Goal: Information Seeking & Learning: Learn about a topic

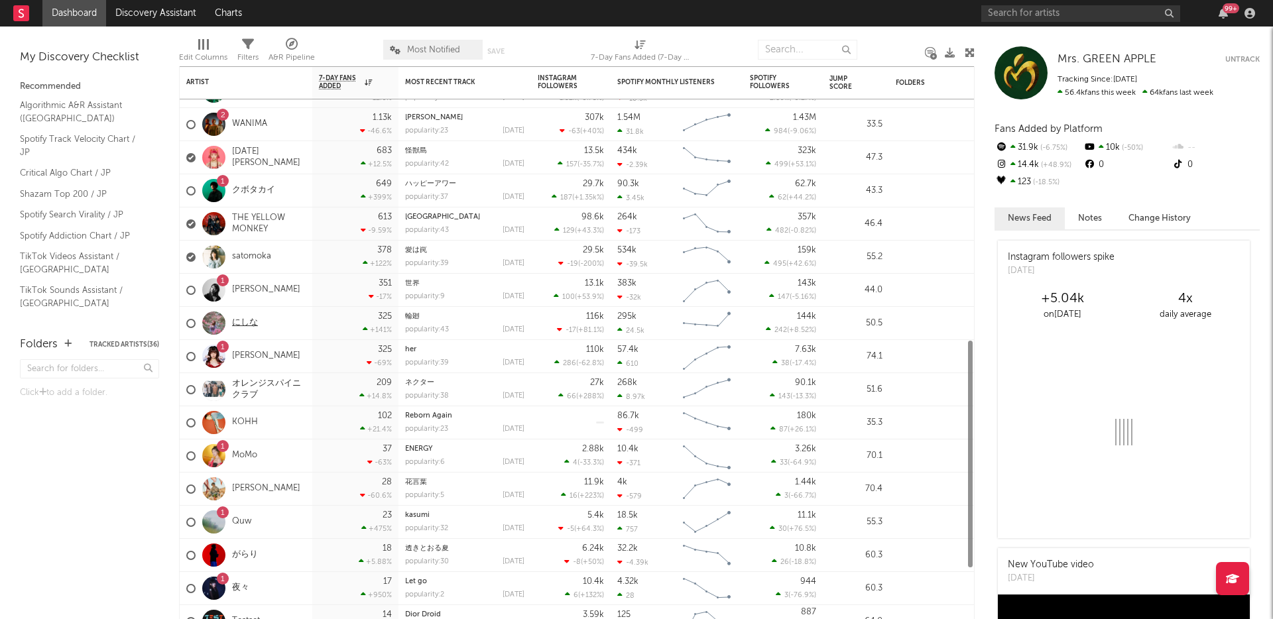
click at [254, 322] on link "にしな" at bounding box center [245, 323] width 26 height 11
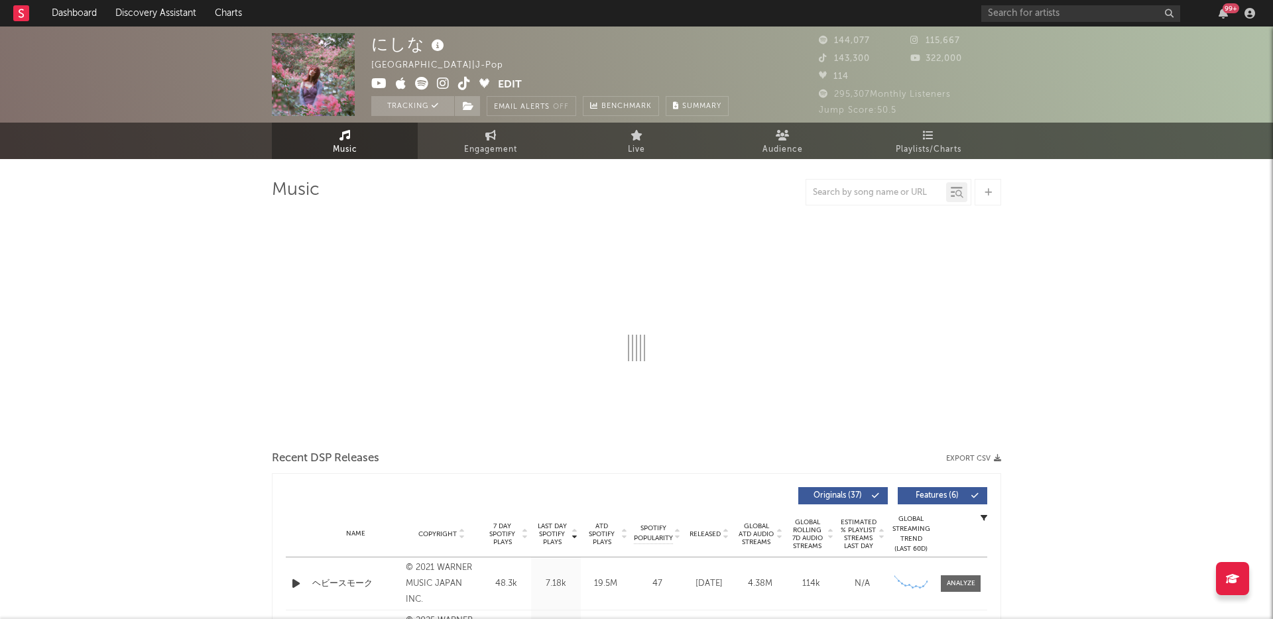
select select "6m"
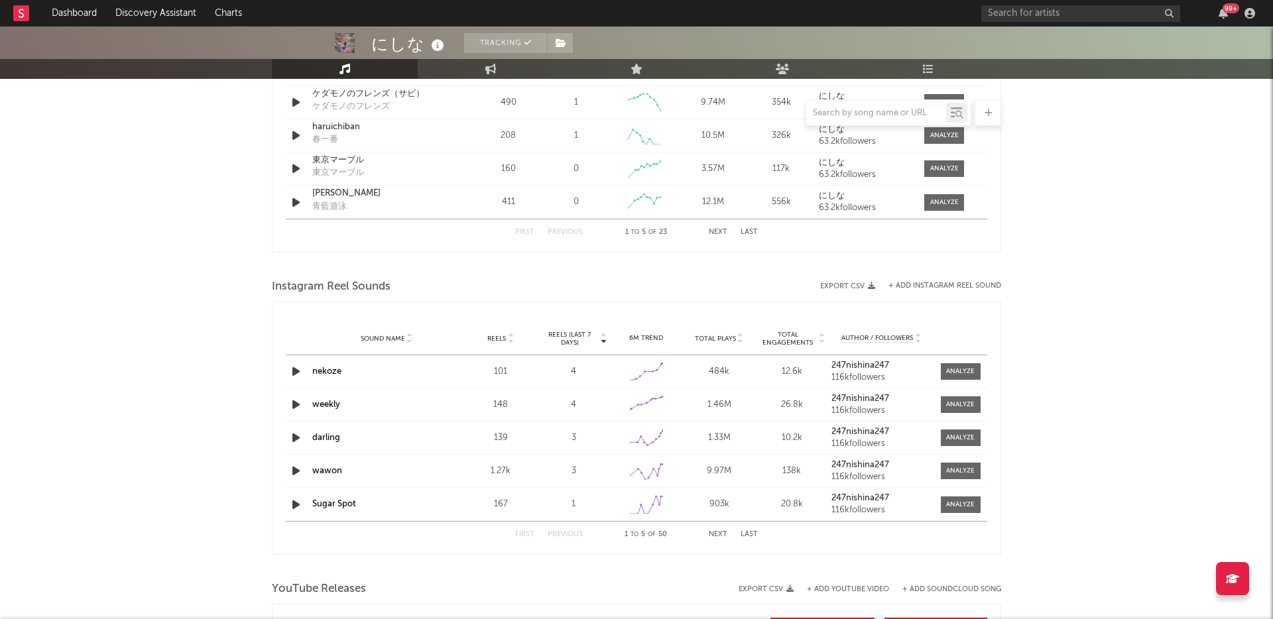
scroll to position [840, 0]
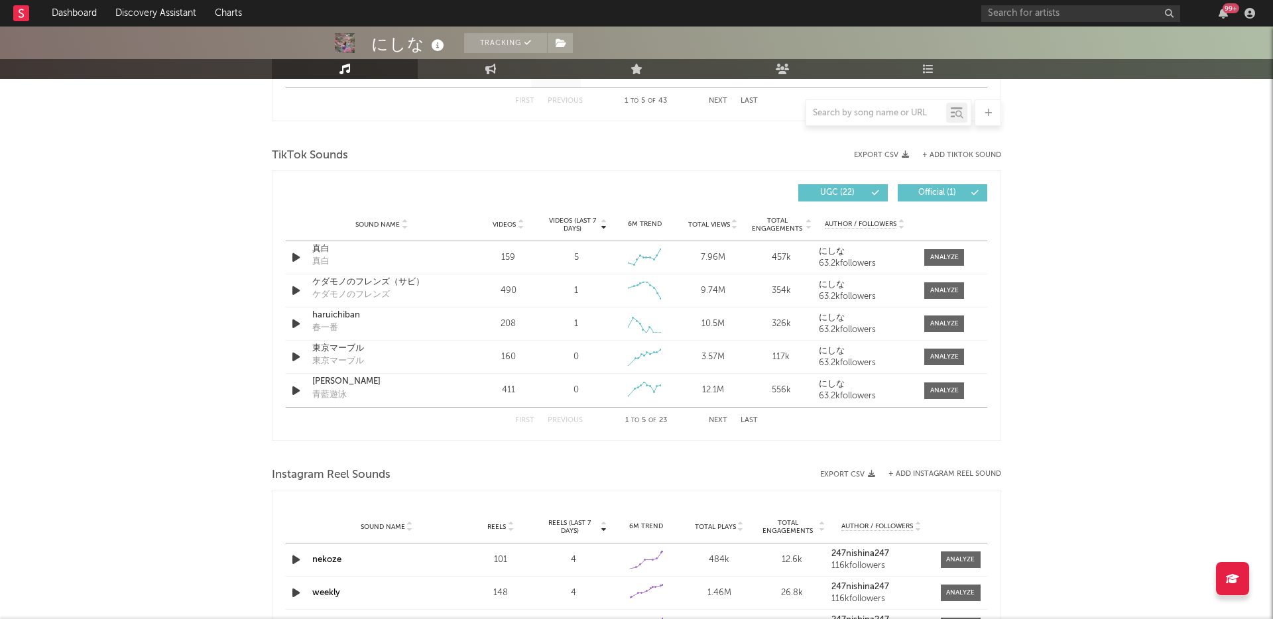
click at [839, 106] on div at bounding box center [876, 113] width 140 height 17
click at [841, 111] on input "text" at bounding box center [876, 113] width 140 height 11
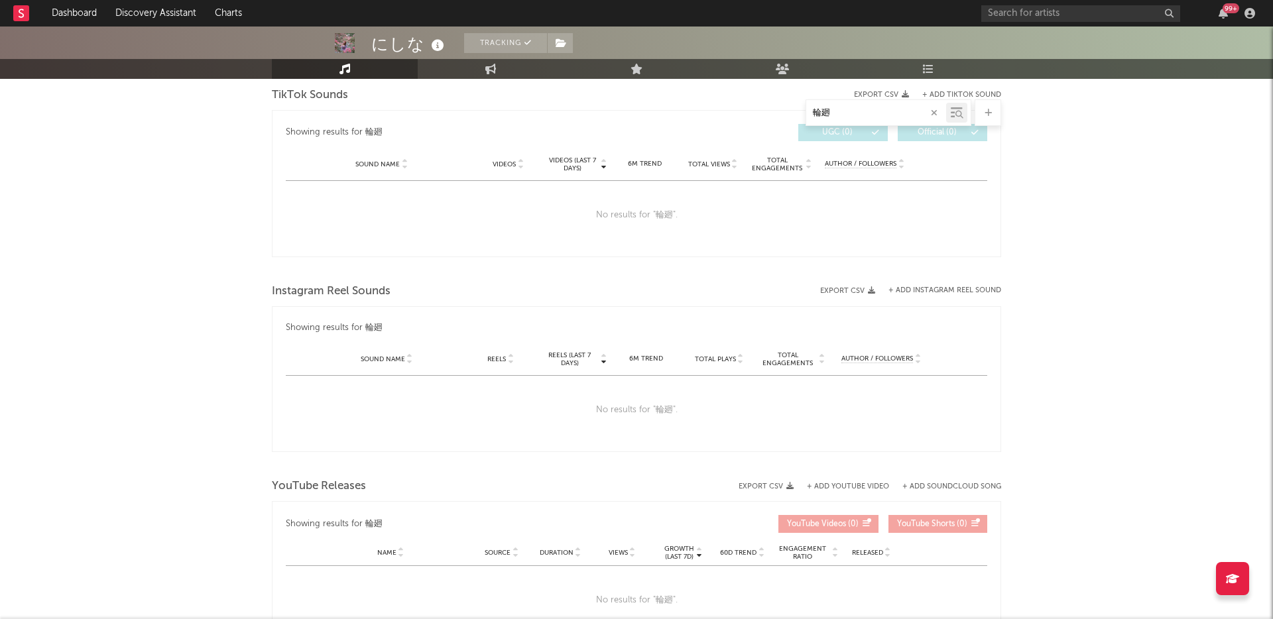
scroll to position [687, 0]
type input "輪"
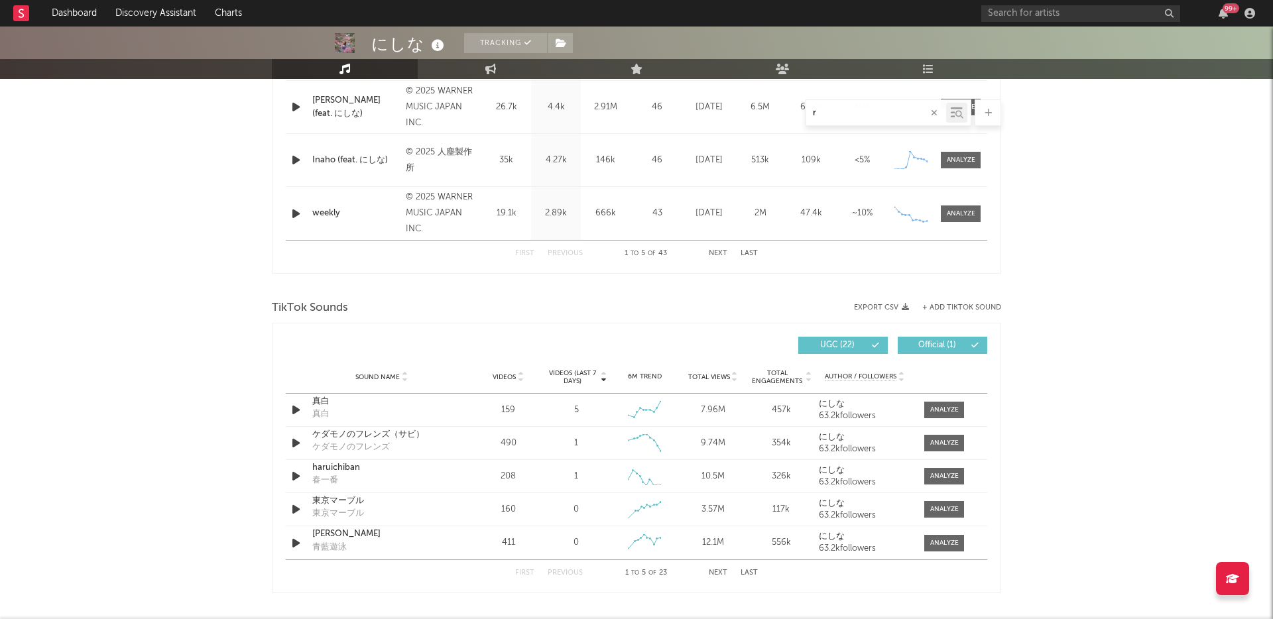
type input "り"
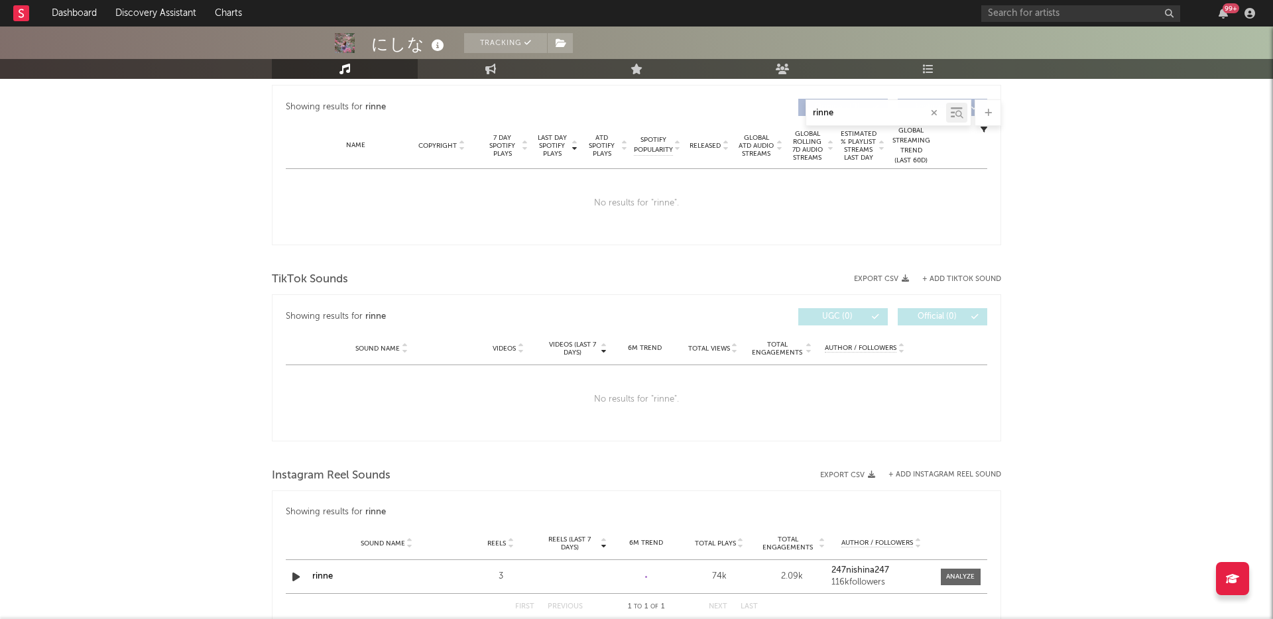
scroll to position [634, 0]
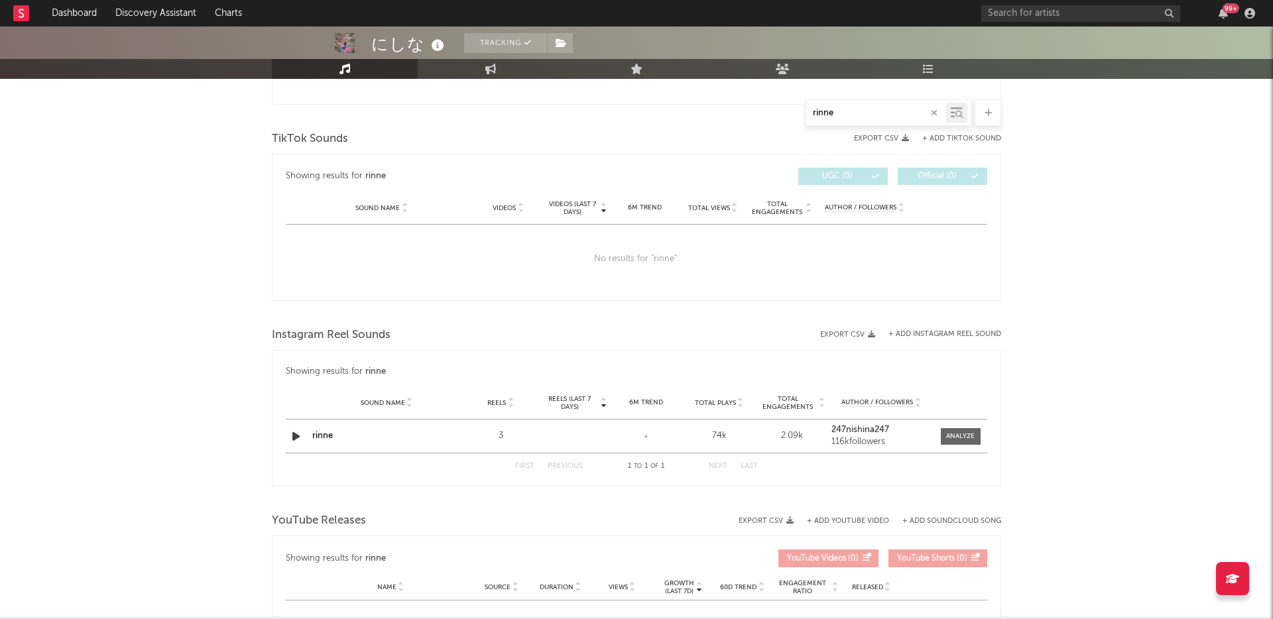
type input "rinne"
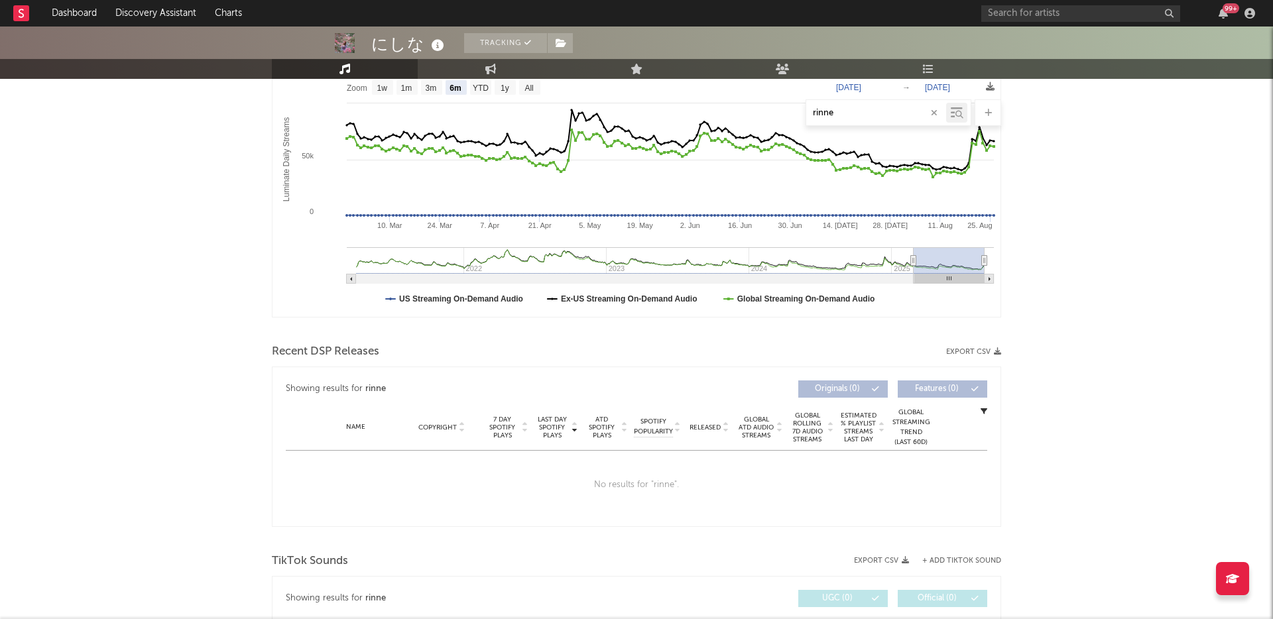
scroll to position [0, 0]
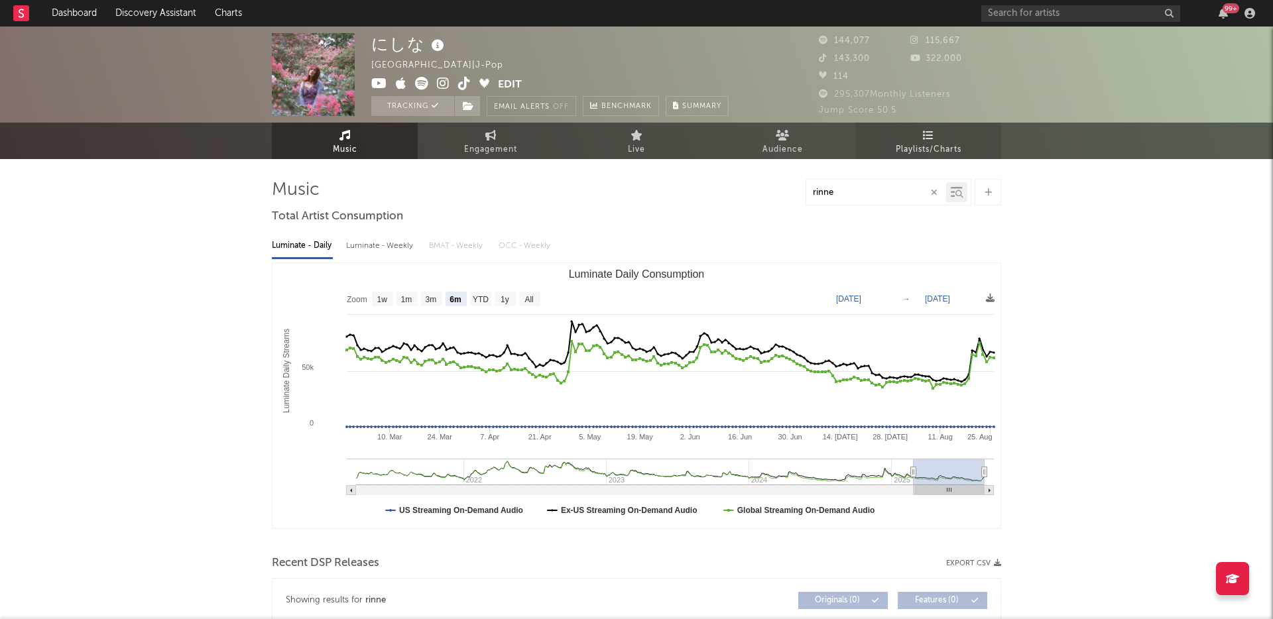
click at [912, 144] on span "Playlists/Charts" at bounding box center [929, 150] width 66 height 16
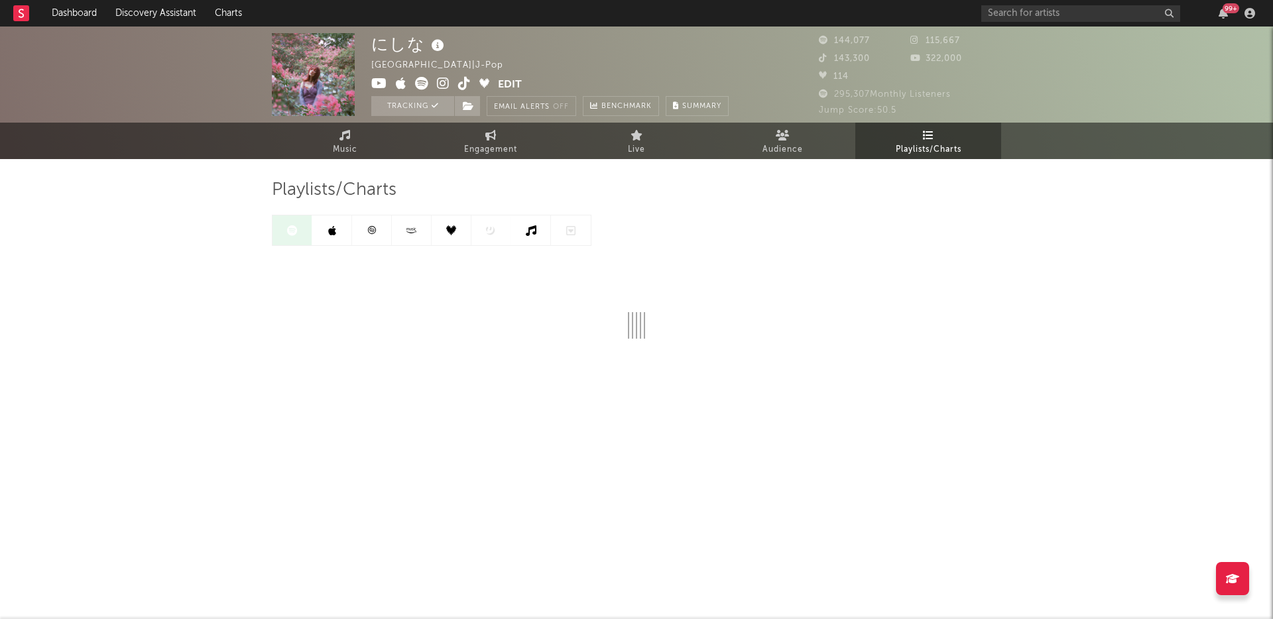
click at [407, 235] on icon at bounding box center [411, 230] width 15 height 10
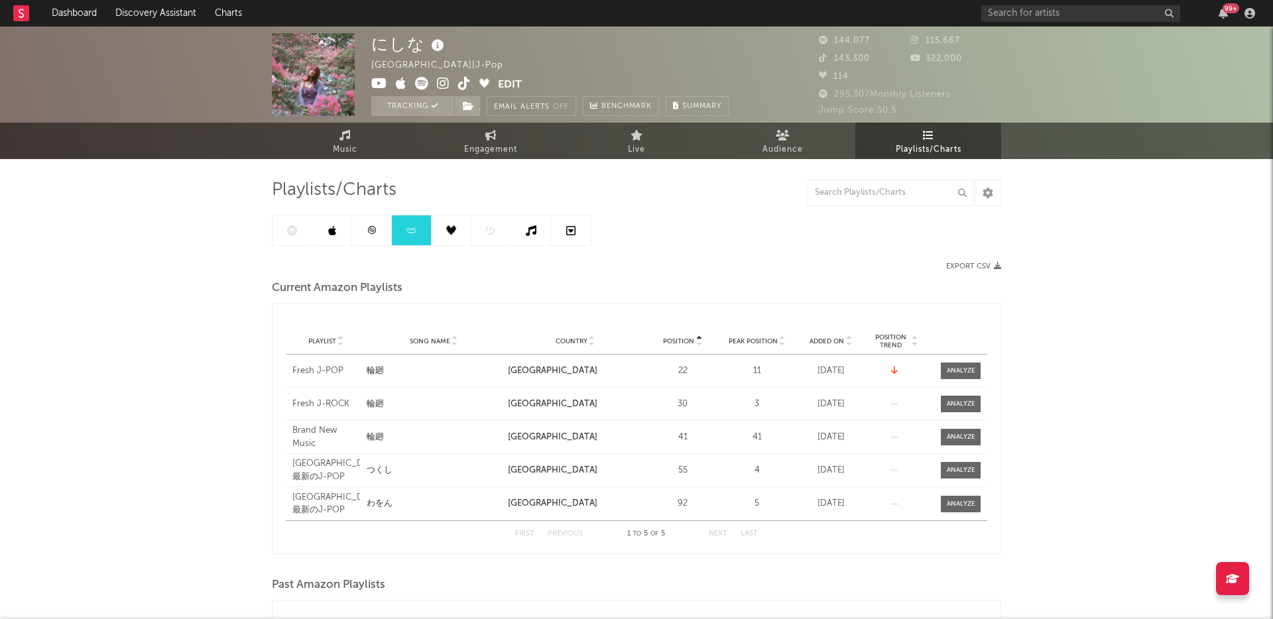
click at [339, 235] on link at bounding box center [332, 230] width 40 height 30
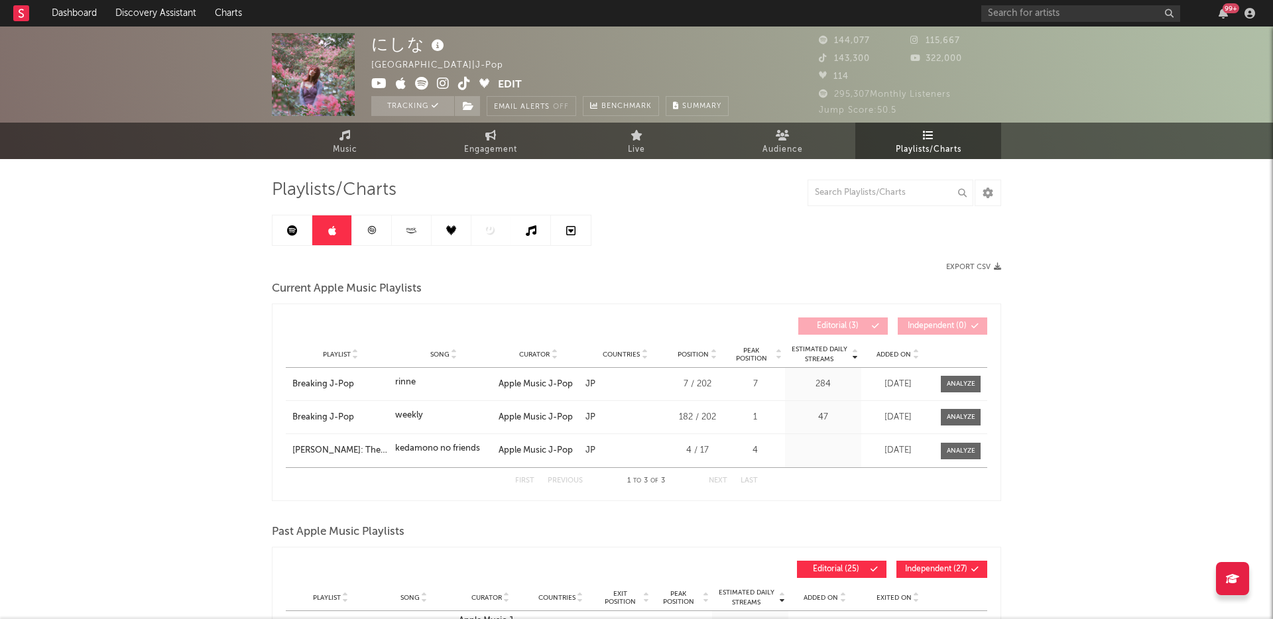
click at [291, 231] on icon at bounding box center [292, 230] width 11 height 11
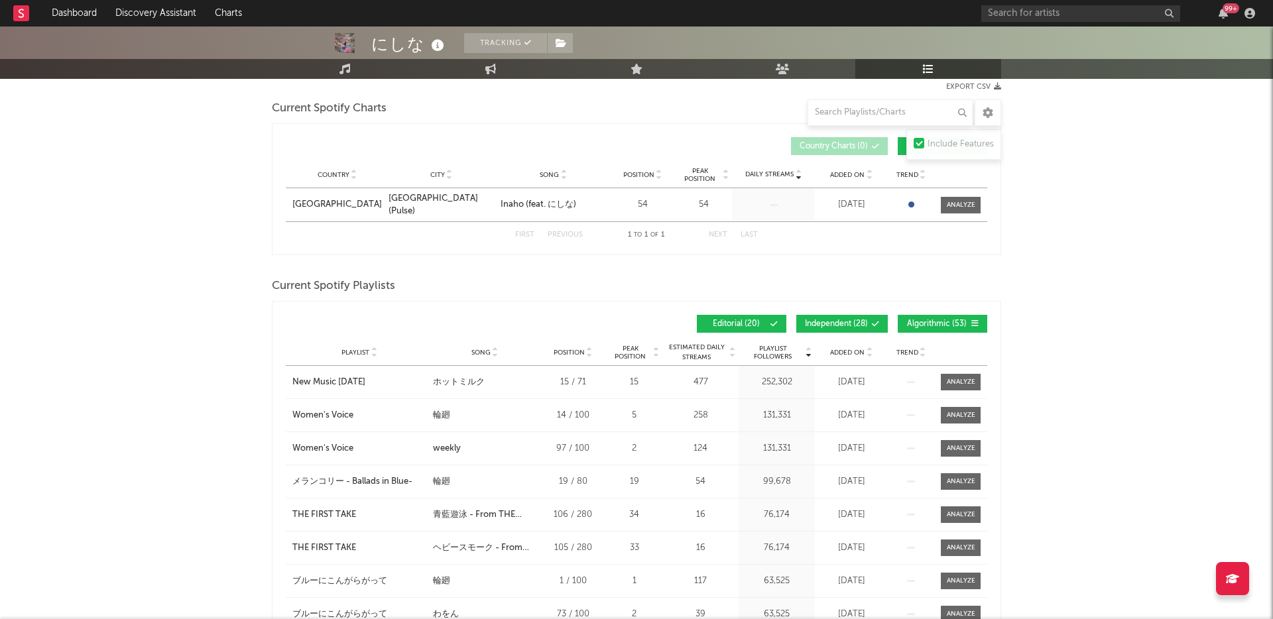
scroll to position [288, 0]
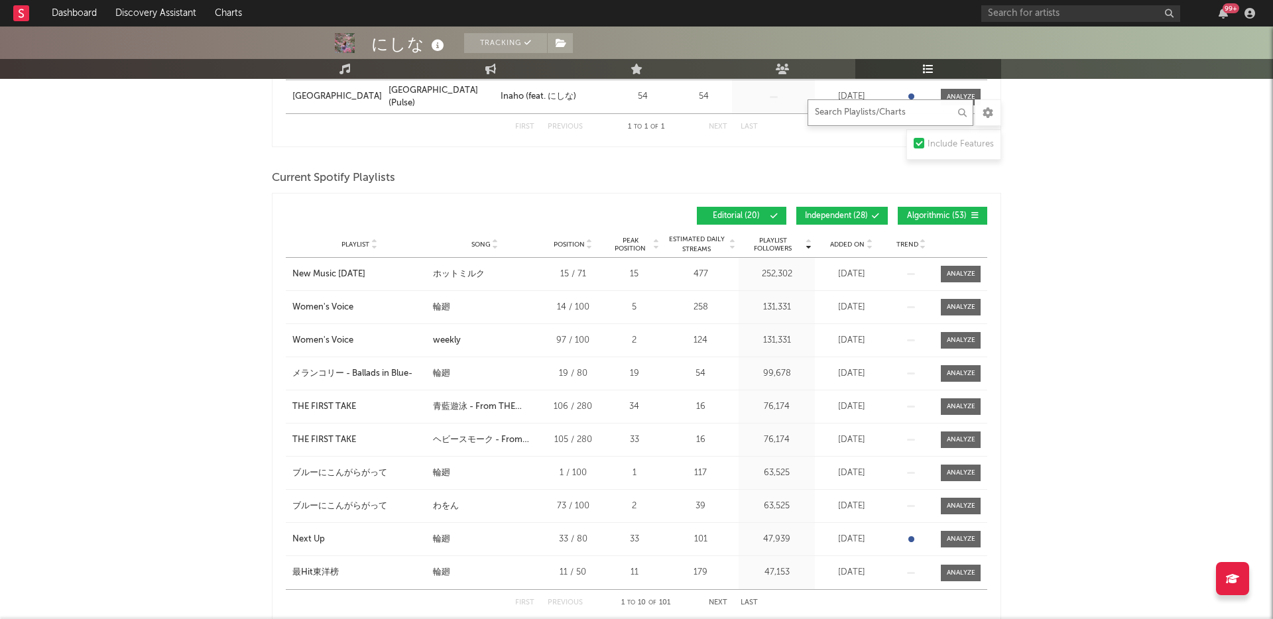
click at [862, 113] on input "text" at bounding box center [890, 112] width 166 height 27
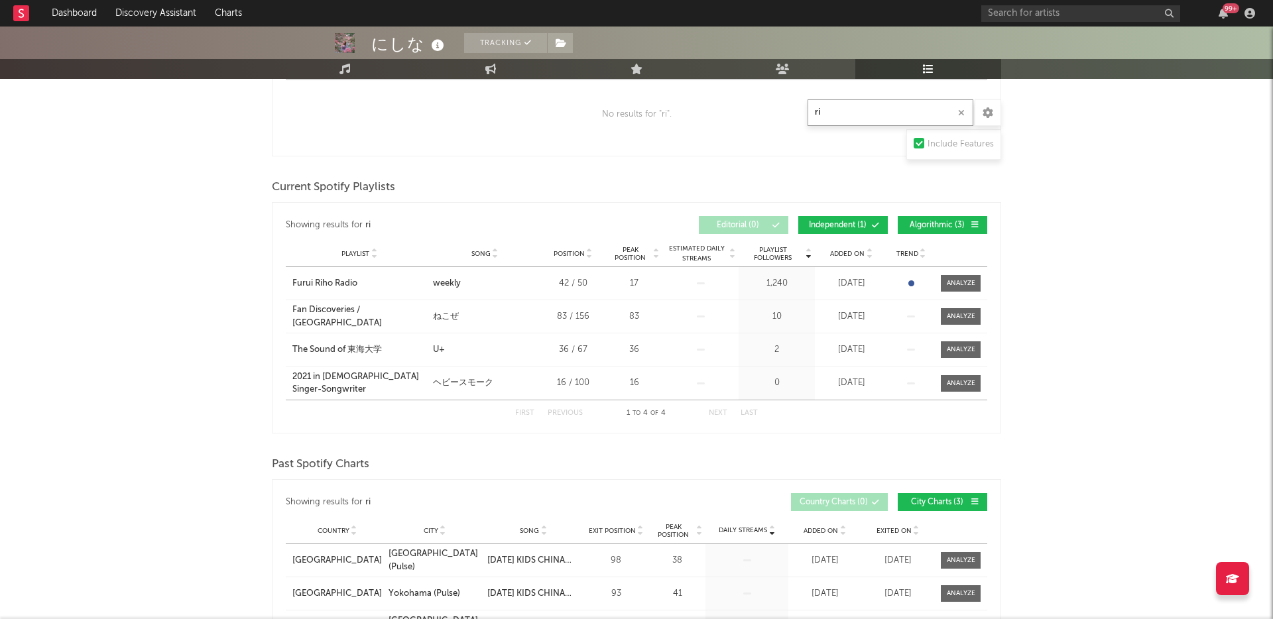
type input "r"
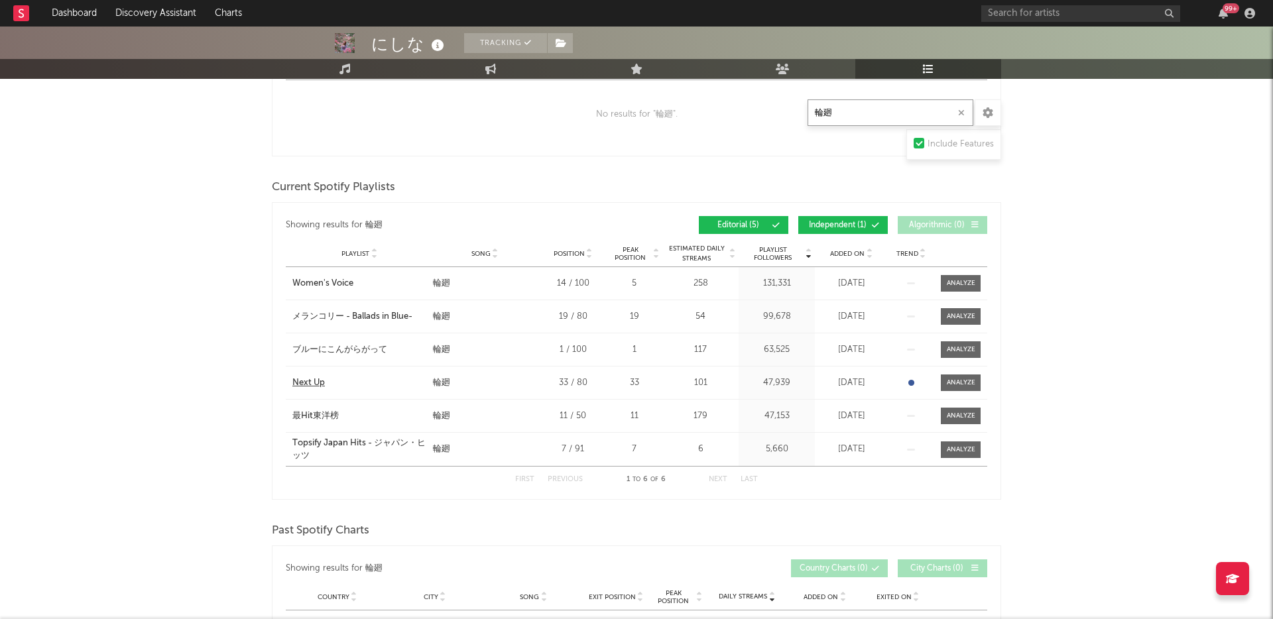
type input "輪廻"
click at [315, 382] on div "Next Up" at bounding box center [308, 383] width 32 height 13
drag, startPoint x: 247, startPoint y: 373, endPoint x: 373, endPoint y: 384, distance: 126.5
click at [373, 384] on div "にしな Tracking [GEOGRAPHIC_DATA] | J-Pop Edit Tracking Email Alerts Off Benchmark…" at bounding box center [636, 450] width 1273 height 1424
copy div "Next Up"
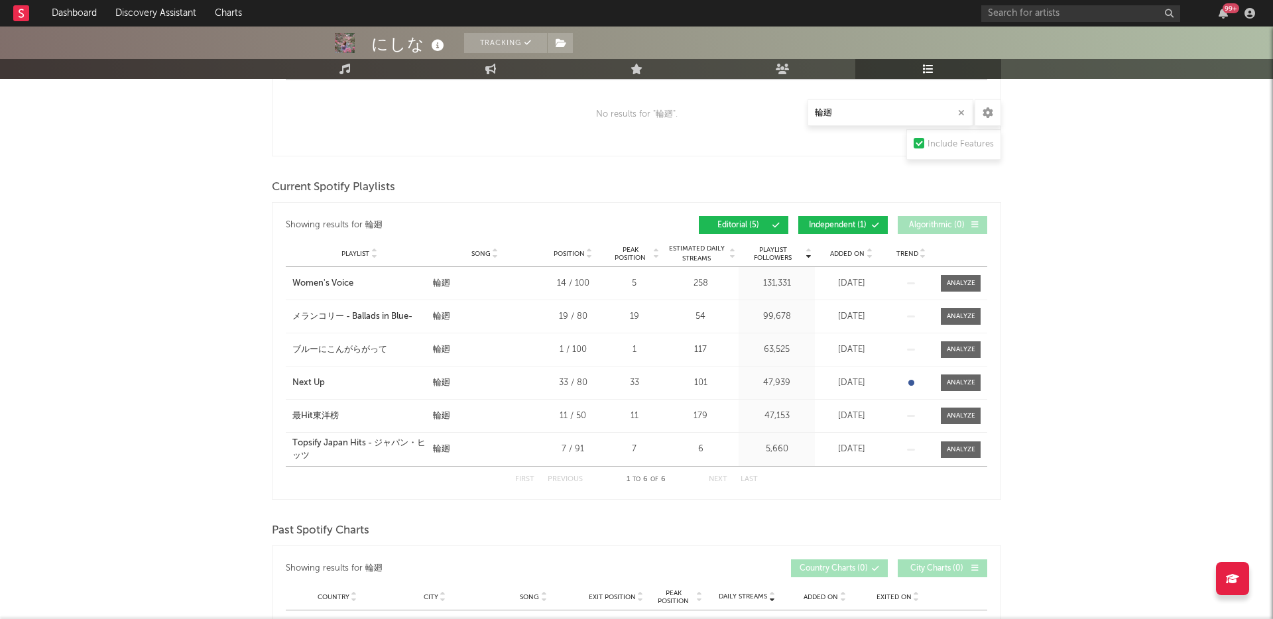
drag, startPoint x: 264, startPoint y: 406, endPoint x: 403, endPoint y: 408, distance: 139.2
click at [403, 408] on div "にしな Tracking [GEOGRAPHIC_DATA] | J-Pop Edit Tracking Email Alerts Off Benchmark…" at bounding box center [636, 450] width 1273 height 1424
click at [230, 412] on div "にしな Tracking [GEOGRAPHIC_DATA] | J-Pop Edit Tracking Email Alerts Off Benchmark…" at bounding box center [636, 450] width 1273 height 1424
click at [258, 416] on div "にしな Tracking [GEOGRAPHIC_DATA] | J-Pop Edit Tracking Email Alerts Off Benchmark…" at bounding box center [636, 450] width 1273 height 1424
drag, startPoint x: 258, startPoint y: 416, endPoint x: 432, endPoint y: 416, distance: 174.3
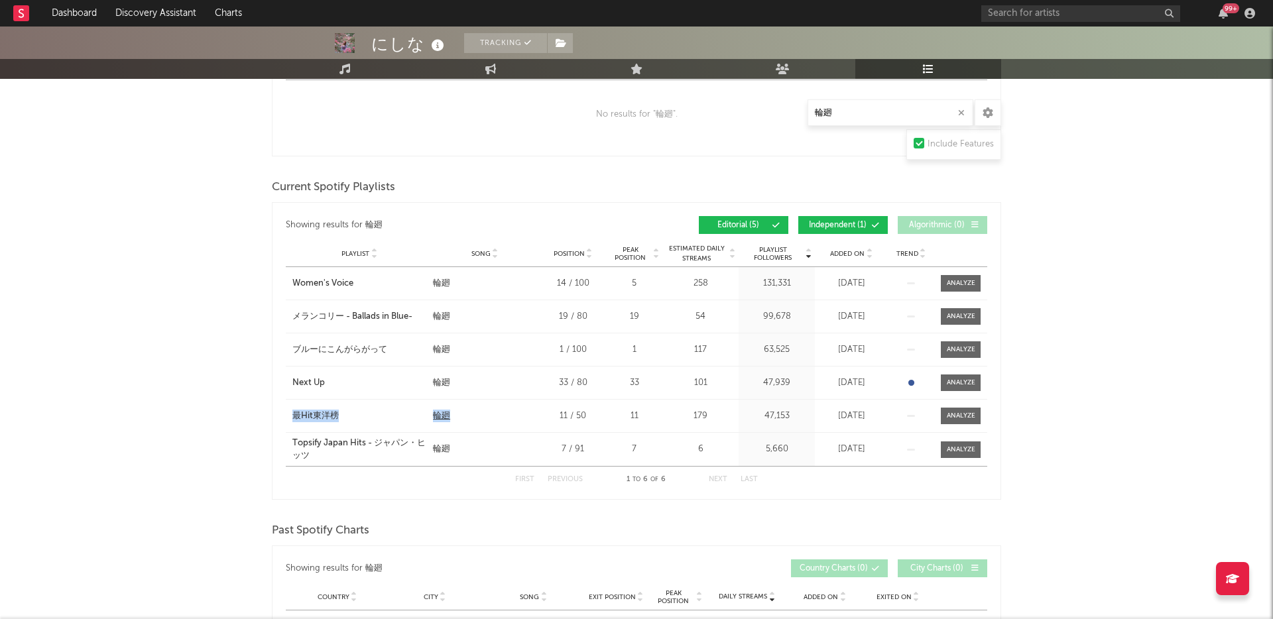
click at [432, 416] on div "にしな Tracking [GEOGRAPHIC_DATA] | J-Pop Edit Tracking Email Alerts Off Benchmark…" at bounding box center [636, 450] width 1273 height 1424
copy div "最Hit東洋榜 City Song 輪廻"
click at [231, 439] on div "にしな Tracking [GEOGRAPHIC_DATA] | J-Pop Edit Tracking Email Alerts Off Benchmark…" at bounding box center [636, 450] width 1273 height 1424
drag, startPoint x: 226, startPoint y: 421, endPoint x: 345, endPoint y: 421, distance: 119.3
click at [345, 422] on div "にしな Tracking [GEOGRAPHIC_DATA] | J-Pop Edit Tracking Email Alerts Off Benchmark…" at bounding box center [636, 450] width 1273 height 1424
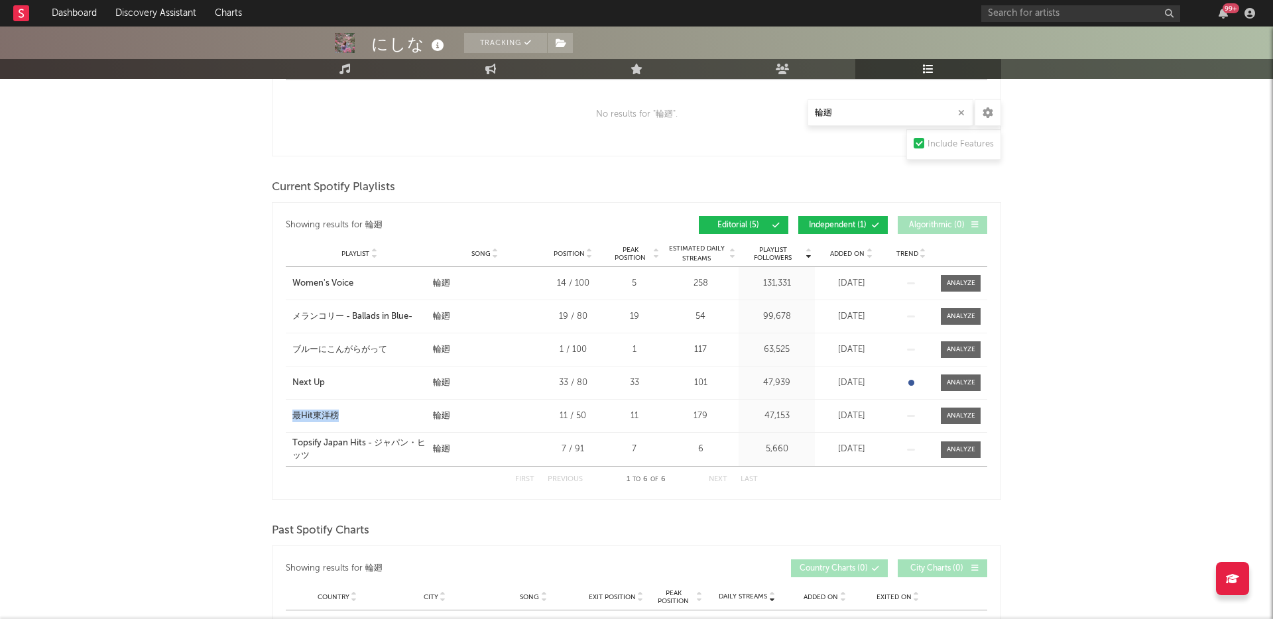
copy div "最Hit東洋榜"
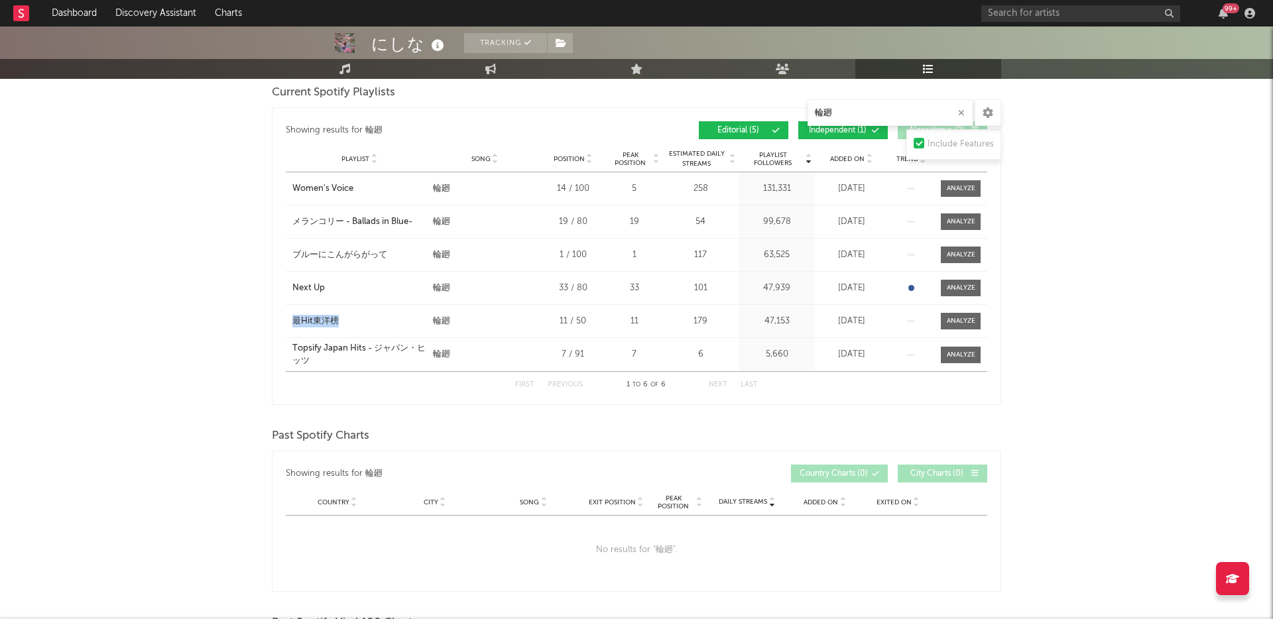
scroll to position [0, 0]
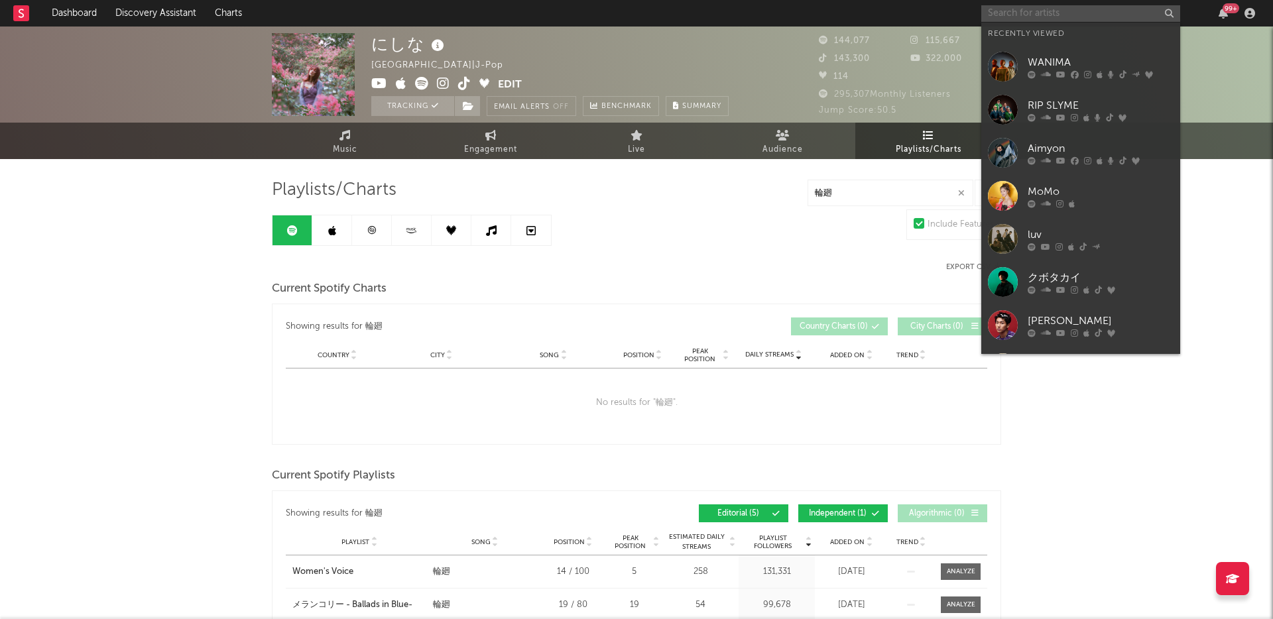
click at [1017, 16] on input "text" at bounding box center [1080, 13] width 199 height 17
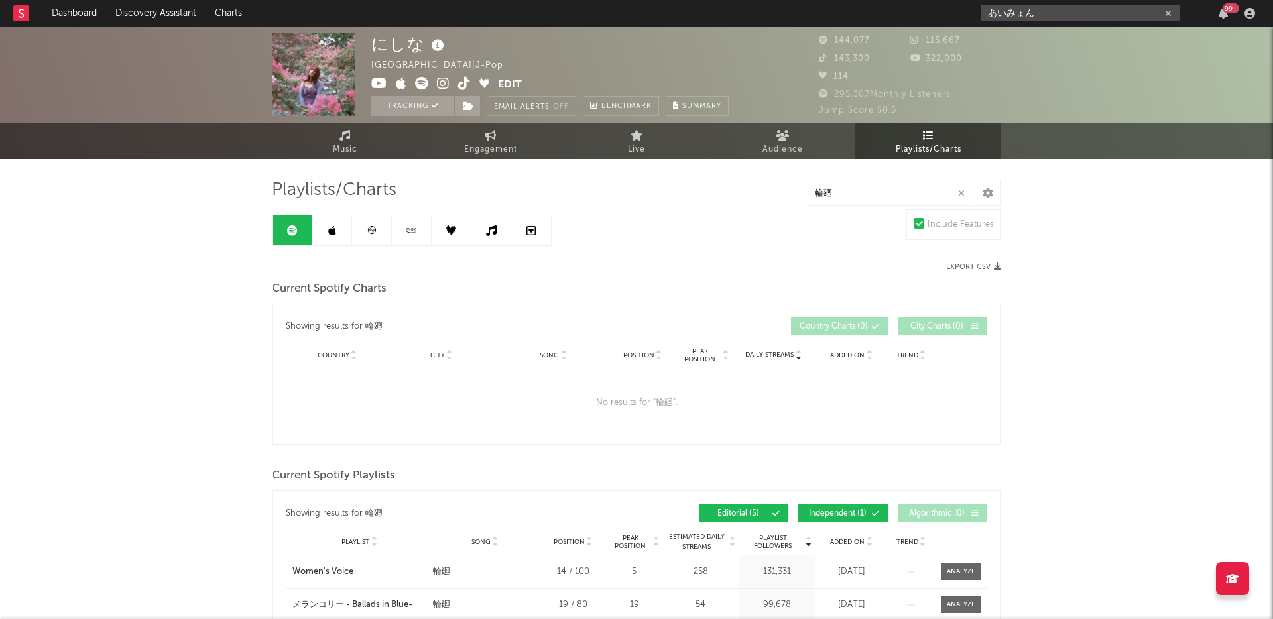
drag, startPoint x: 1051, startPoint y: 11, endPoint x: 904, endPoint y: 5, distance: 146.6
click at [904, 5] on nav "Dashboard Discovery Assistant Charts あいみょん 99 +" at bounding box center [636, 13] width 1273 height 27
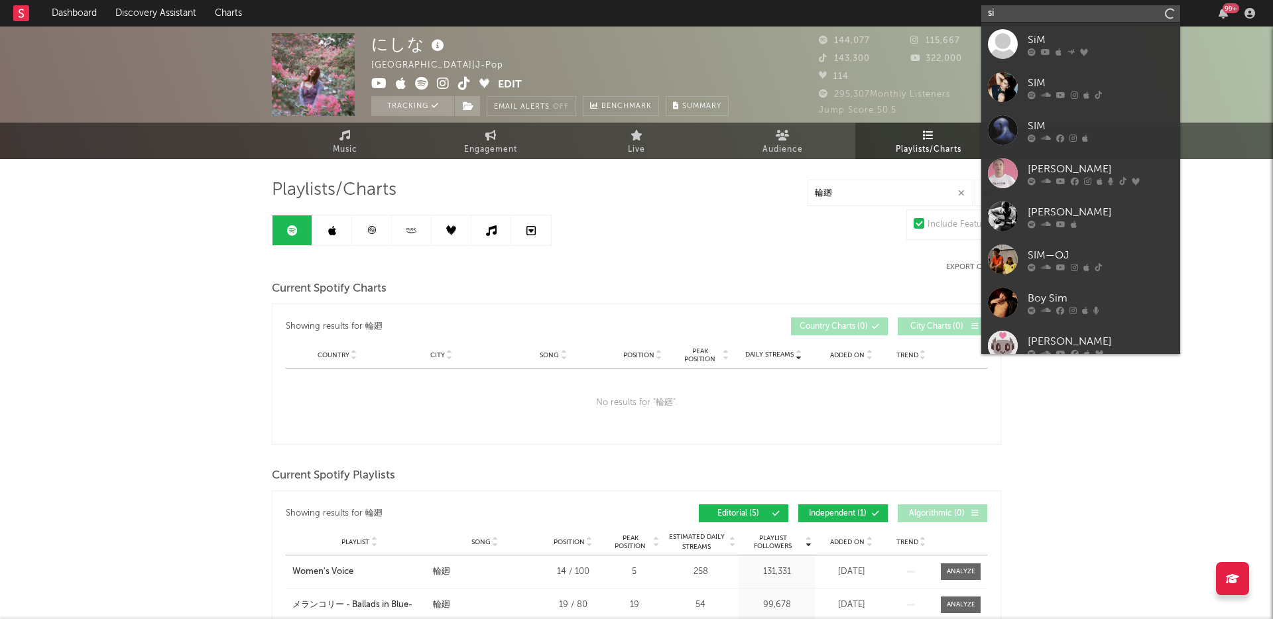
type input "s"
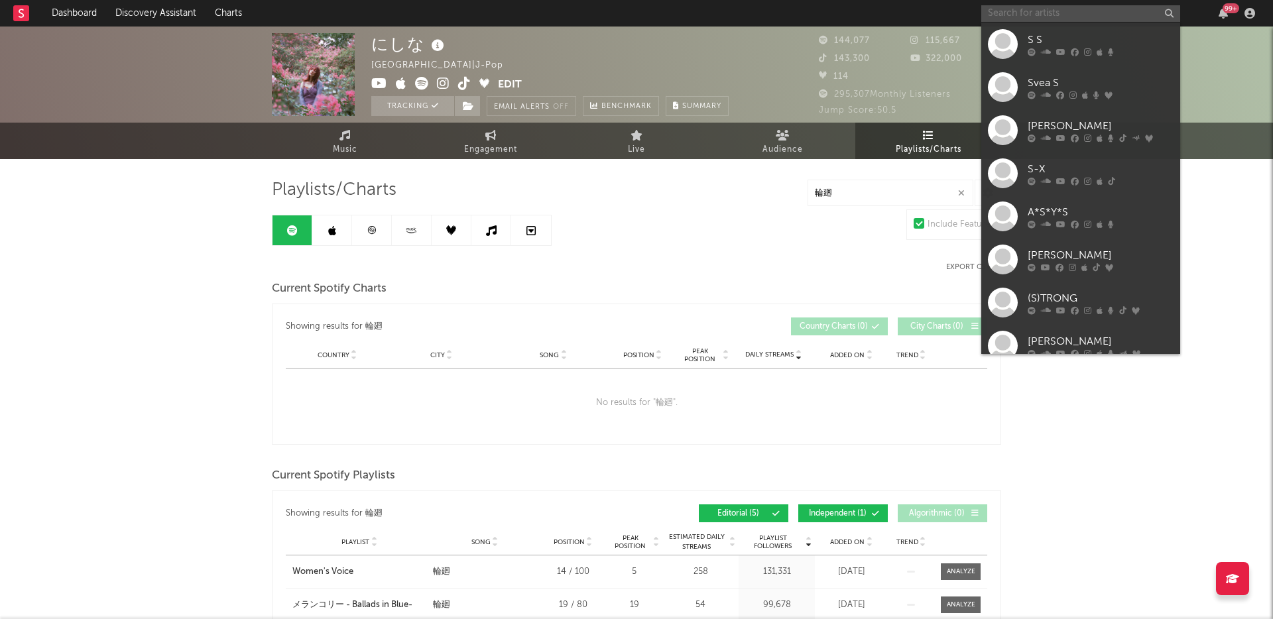
type input "s"
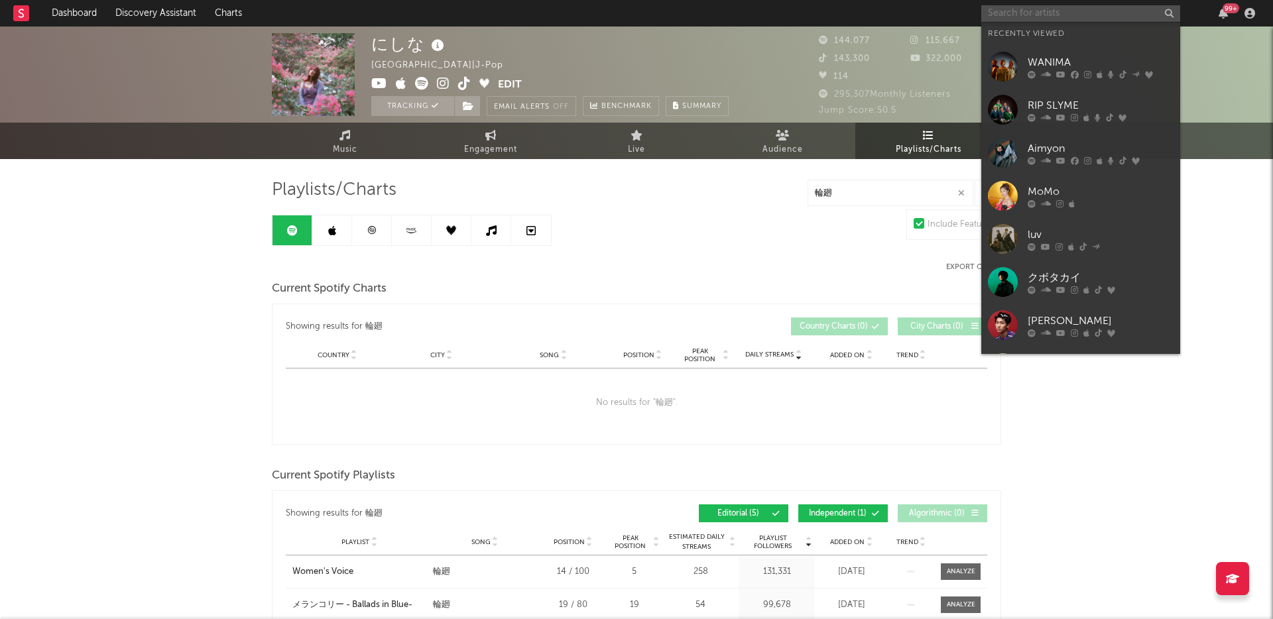
type input "a"
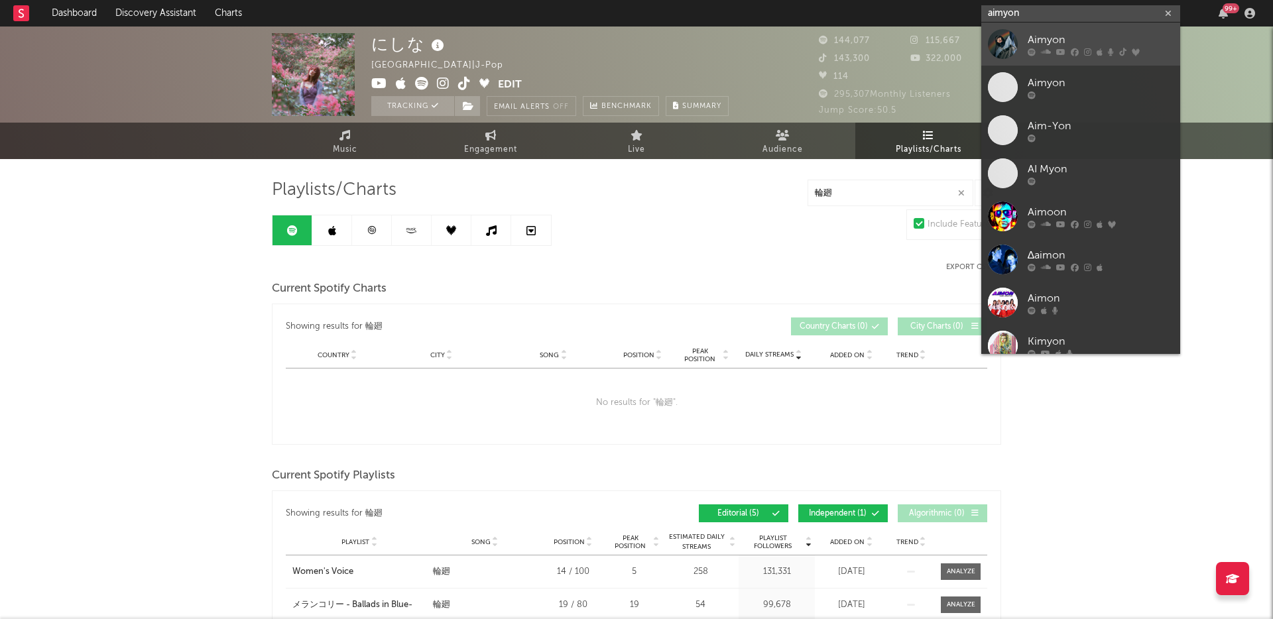
type input "aimyon"
click at [1045, 38] on div "Aimyon" at bounding box center [1101, 40] width 146 height 16
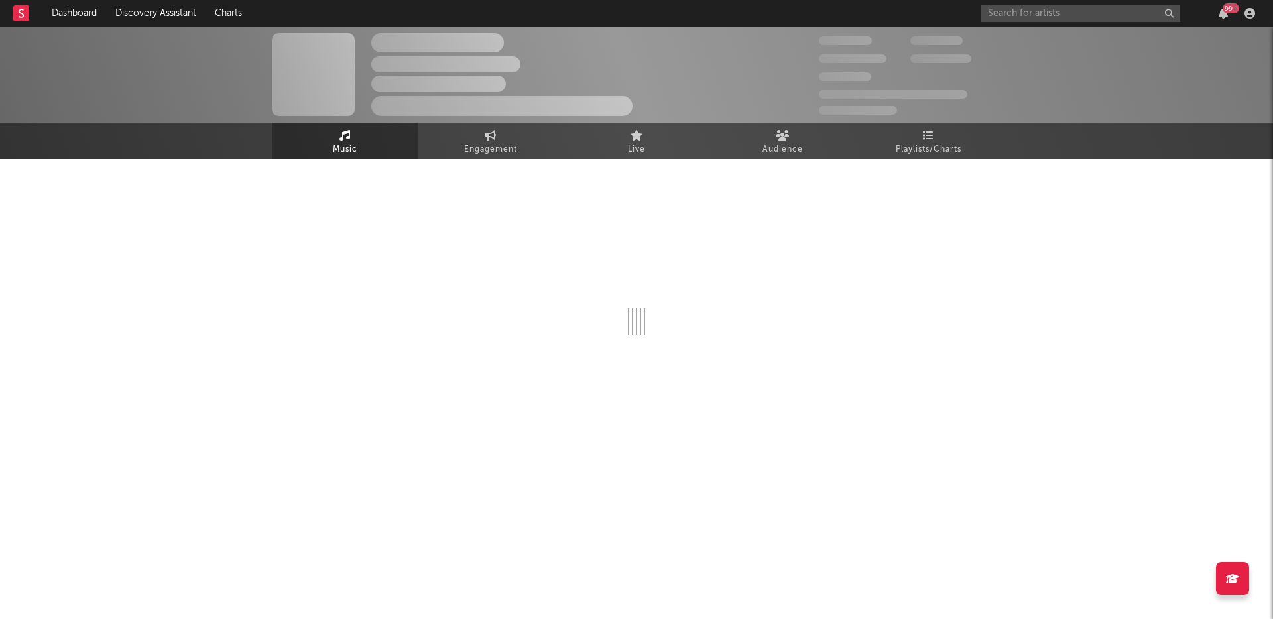
select select "6m"
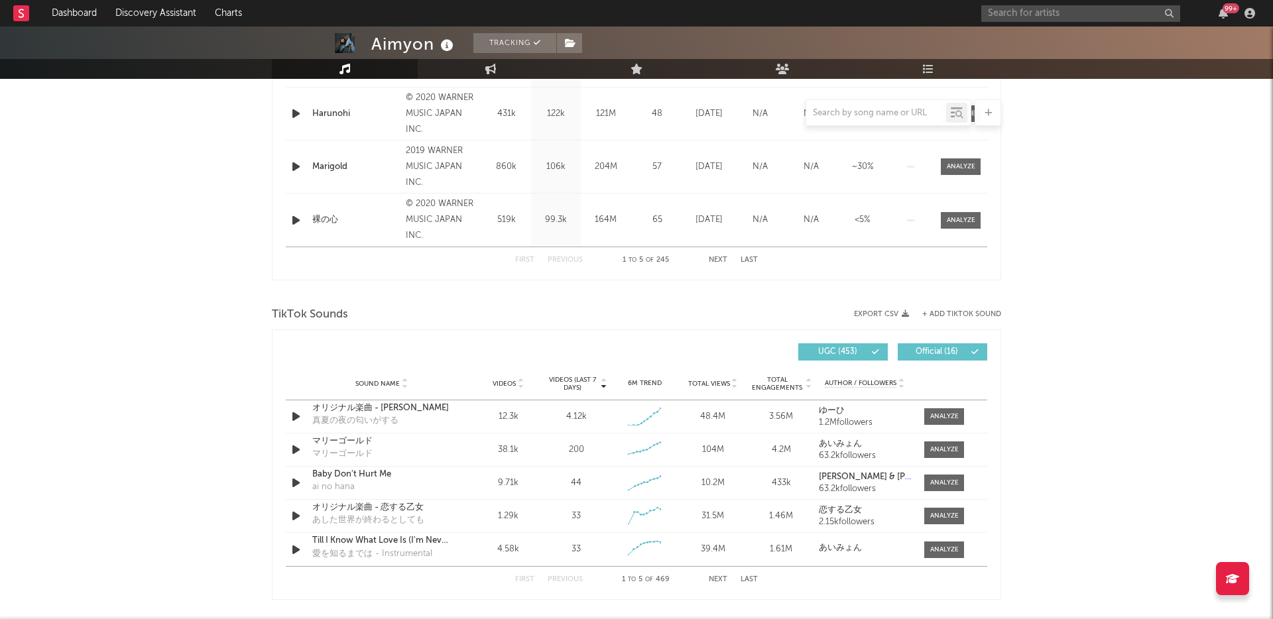
scroll to position [789, 0]
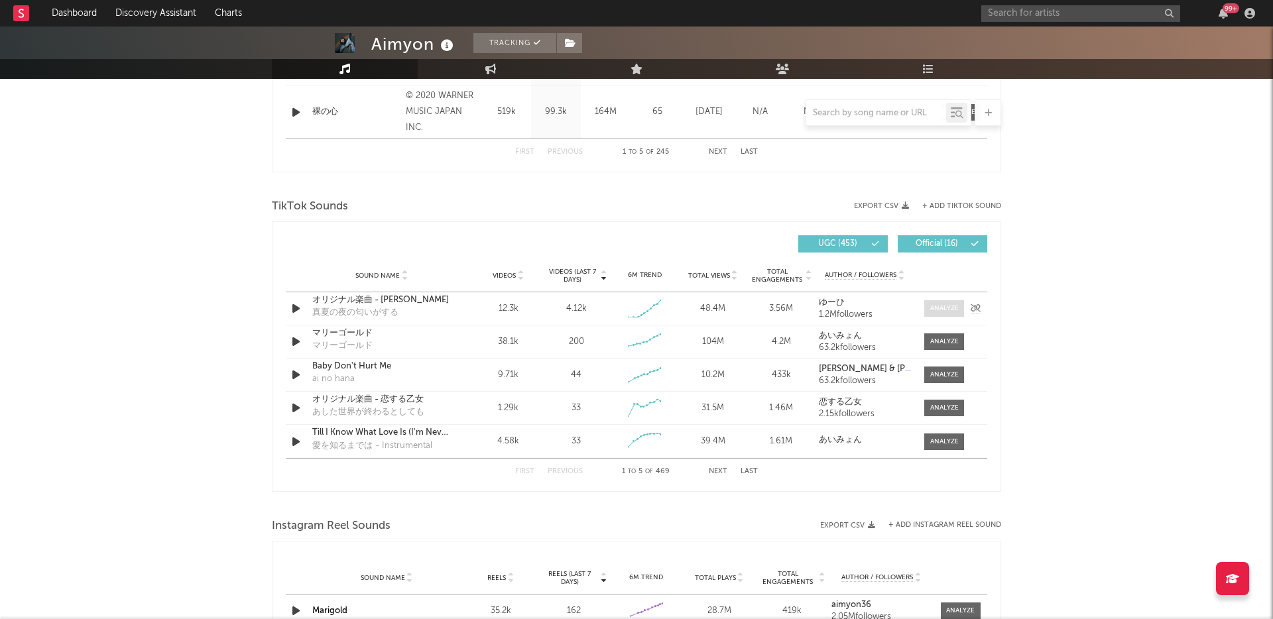
click at [940, 309] on div at bounding box center [944, 309] width 29 height 10
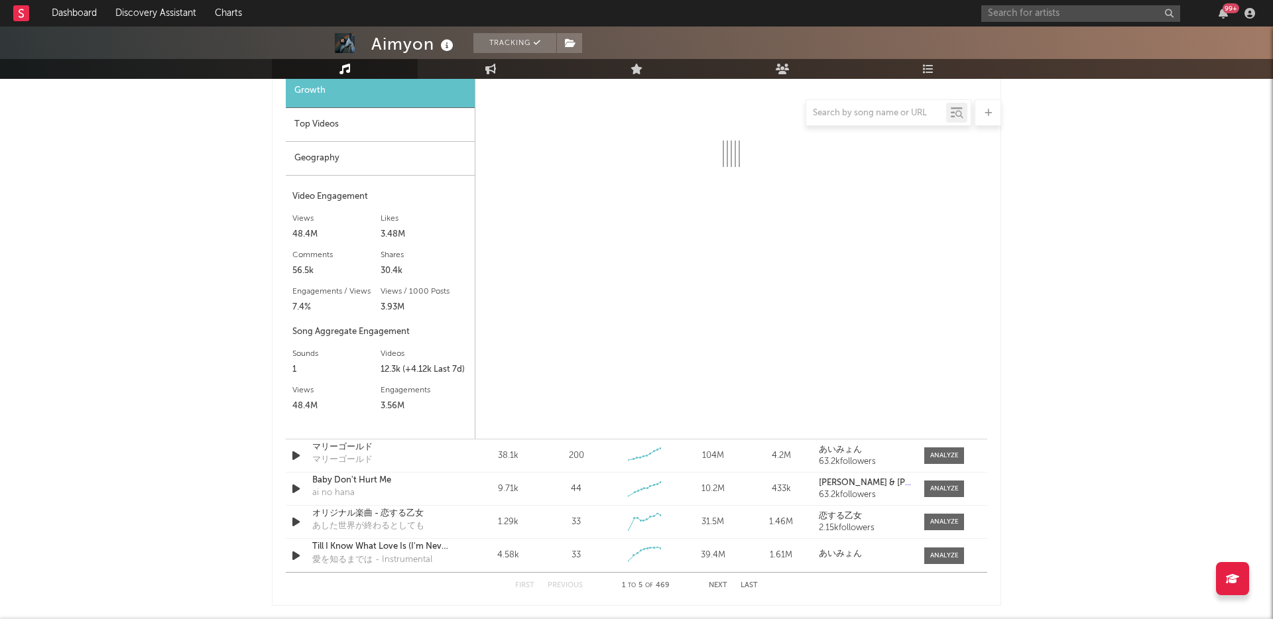
select select "1w"
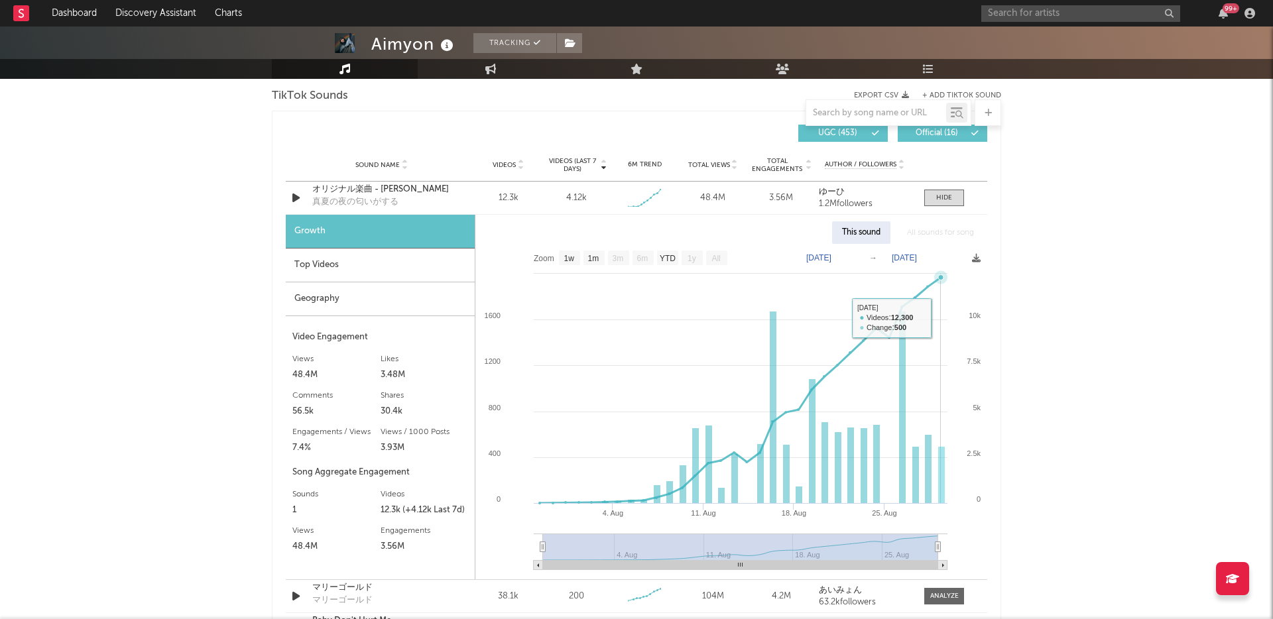
scroll to position [896, 0]
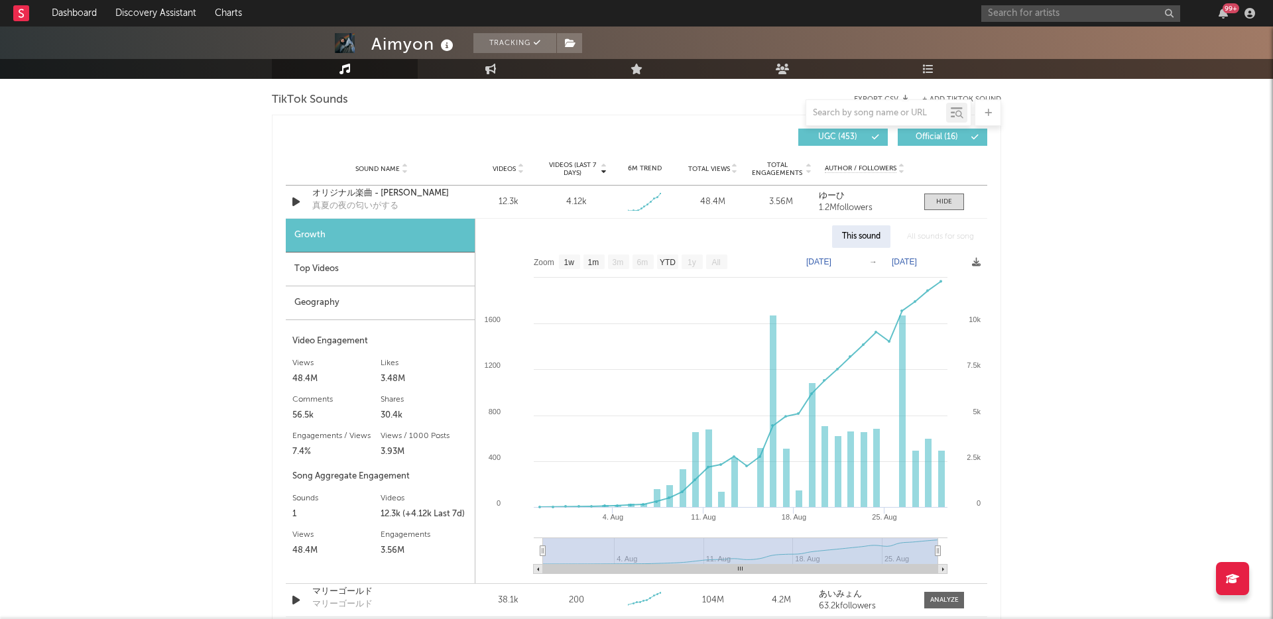
click at [375, 182] on div "Sound Name Videos Videos (last 7 days) Weekly Growth % 6M Trend Total Views Tot…" at bounding box center [636, 168] width 701 height 33
click at [363, 192] on div "オリジナル楽曲 - [PERSON_NAME]" at bounding box center [381, 193] width 139 height 13
click at [978, 265] on icon at bounding box center [976, 262] width 9 height 9
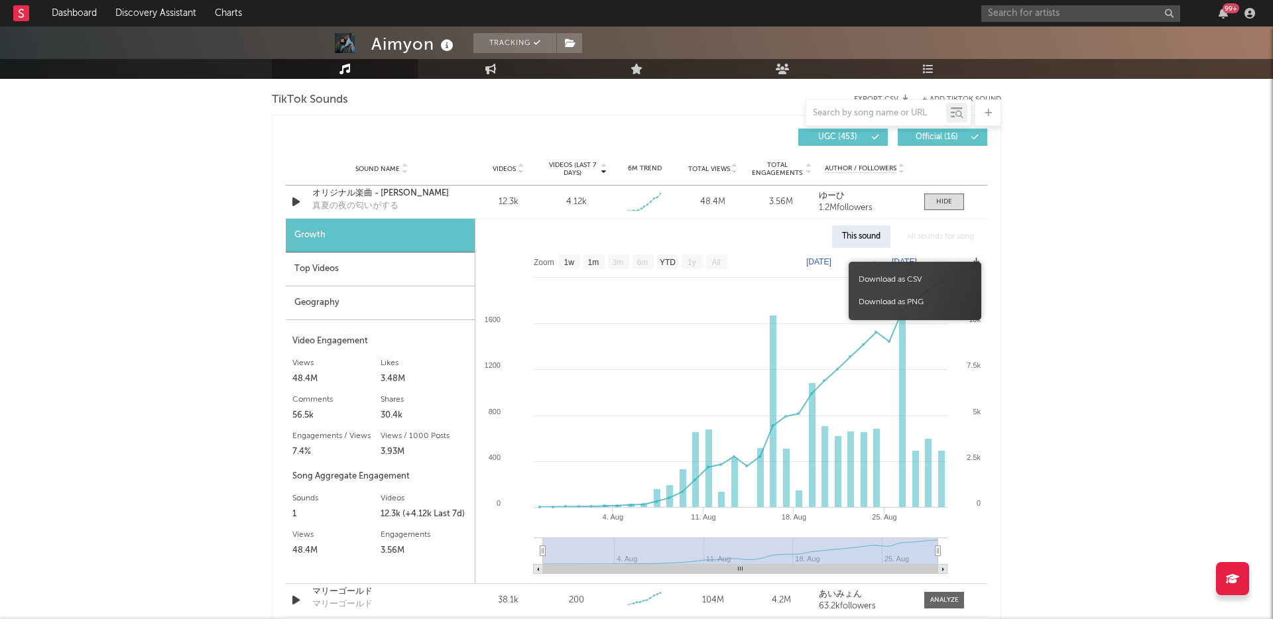
click at [977, 264] on div "Download as CSV Download as PNG" at bounding box center [915, 291] width 133 height 58
click at [908, 303] on span "Download as PNG" at bounding box center [915, 302] width 133 height 23
